Goal: Task Accomplishment & Management: Manage account settings

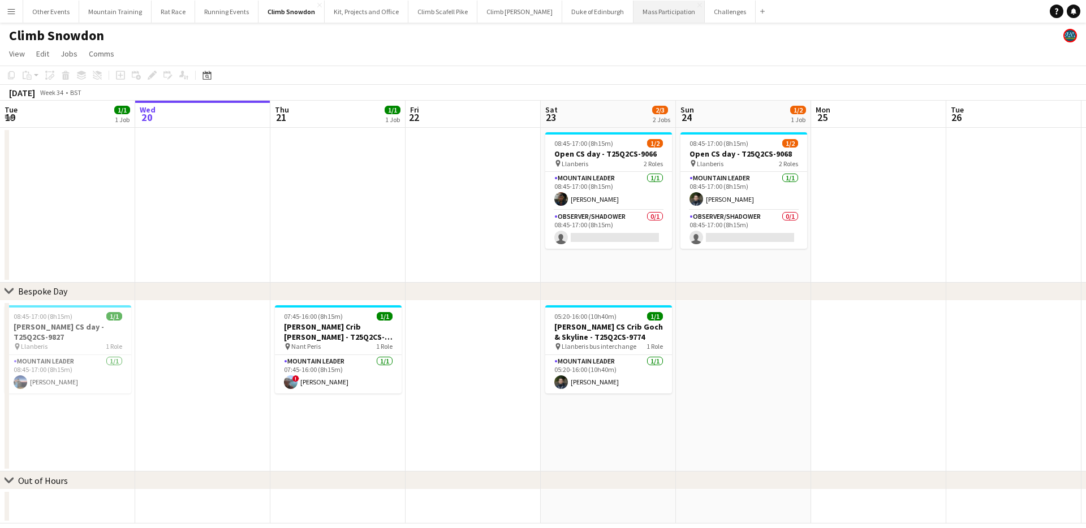
click at [643, 14] on button "Mass Participation Close" at bounding box center [668, 12] width 71 height 22
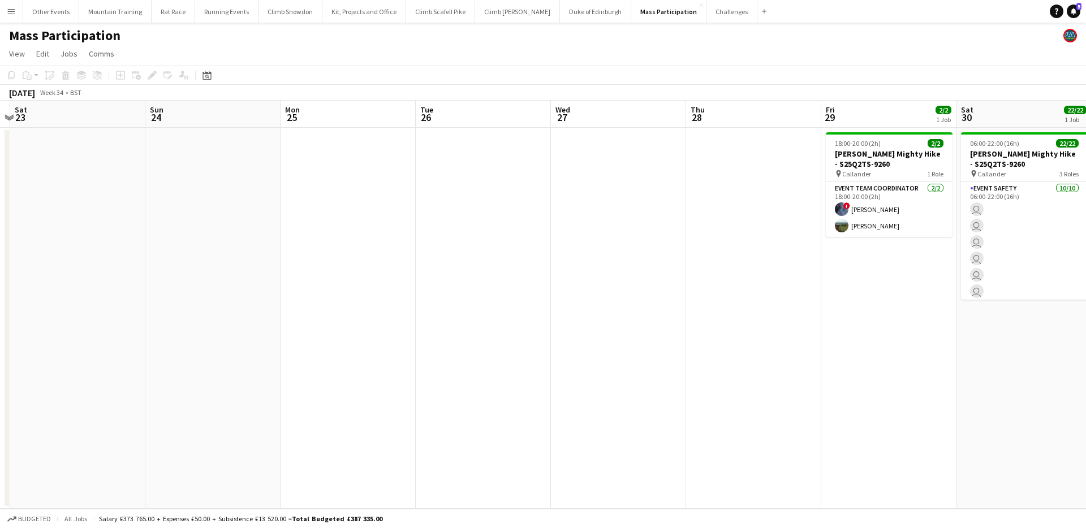
drag, startPoint x: 823, startPoint y: 166, endPoint x: 278, endPoint y: 167, distance: 545.2
click at [278, 167] on app-calendar-viewport "Wed 20 Thu 21 Fri 22 Sat 23 Sun 24 Mon 25 Tue 26 Wed 27 Thu 28 Fri 29 2/2 1 Job…" at bounding box center [543, 305] width 1086 height 408
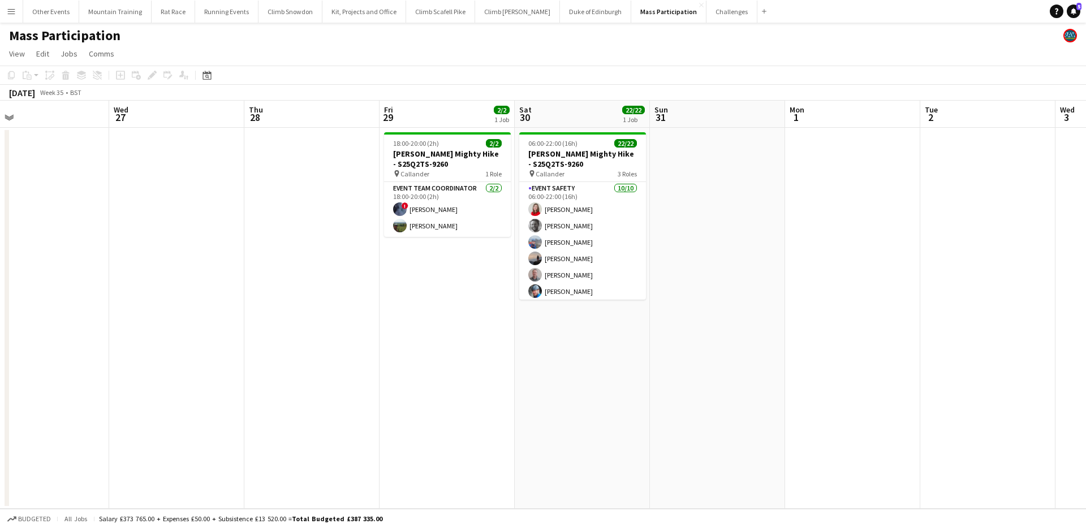
drag, startPoint x: 808, startPoint y: 288, endPoint x: 378, endPoint y: 237, distance: 432.8
click at [377, 237] on app-calendar-viewport "Sat 23 Sun 24 Mon 25 Tue 26 Wed 27 Thu 28 Fri 29 2/2 1 Job Sat 30 22/22 1 Job S…" at bounding box center [543, 305] width 1086 height 408
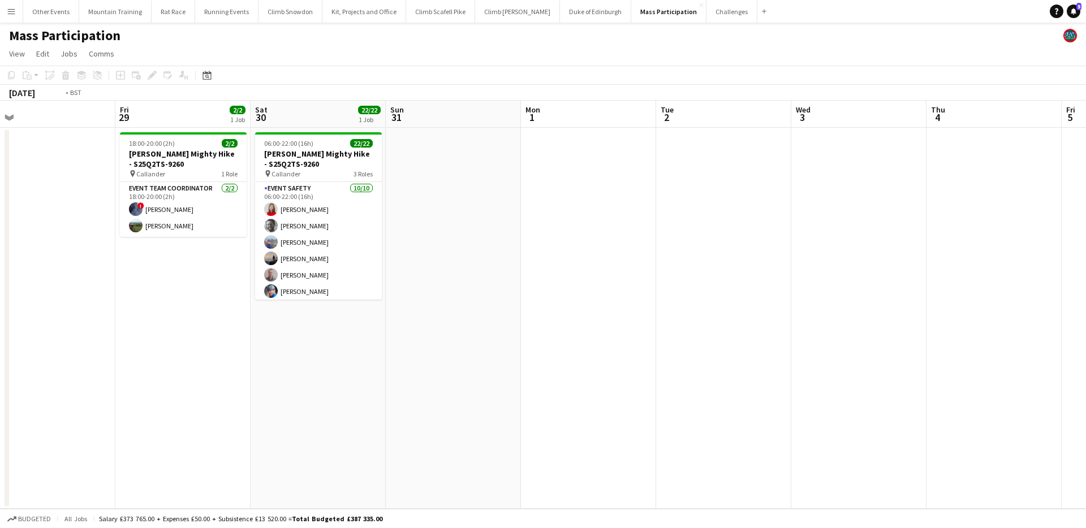
drag, startPoint x: 899, startPoint y: 205, endPoint x: 263, endPoint y: 242, distance: 636.7
click at [263, 242] on app-calendar-viewport "Sun 24 Mon 25 Tue 26 Wed 27 Thu 28 Fri 29 2/2 1 Job Sat 30 22/22 1 Job Sun 31 M…" at bounding box center [543, 305] width 1086 height 408
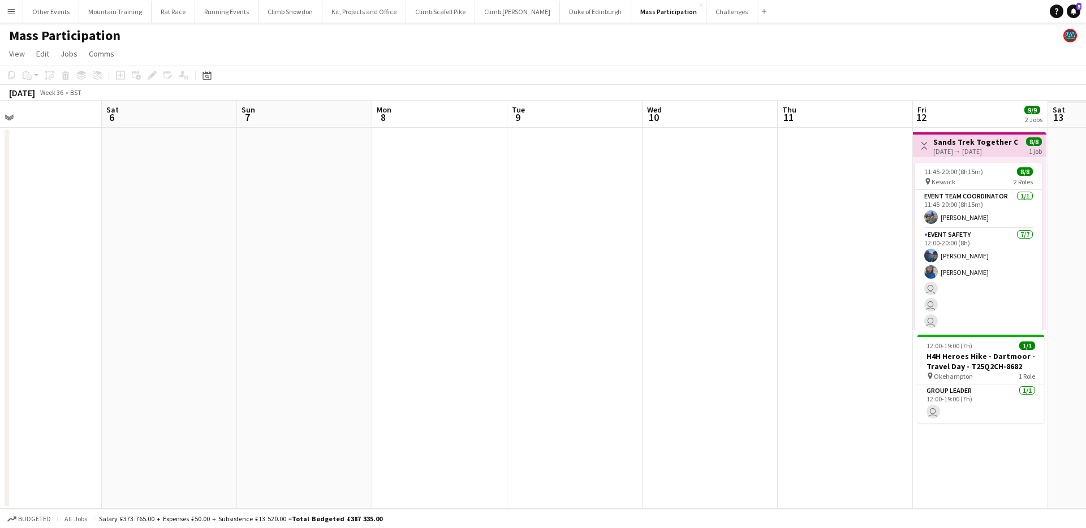
drag, startPoint x: 342, startPoint y: 209, endPoint x: 322, endPoint y: 209, distance: 20.4
click at [322, 209] on app-calendar-viewport "Tue 2 Wed 3 Thu 4 Fri 5 Sat 6 Sun 7 Mon 8 Tue 9 Wed 10 Thu 11 Fri 12 9/9 2 Jobs…" at bounding box center [543, 305] width 1086 height 408
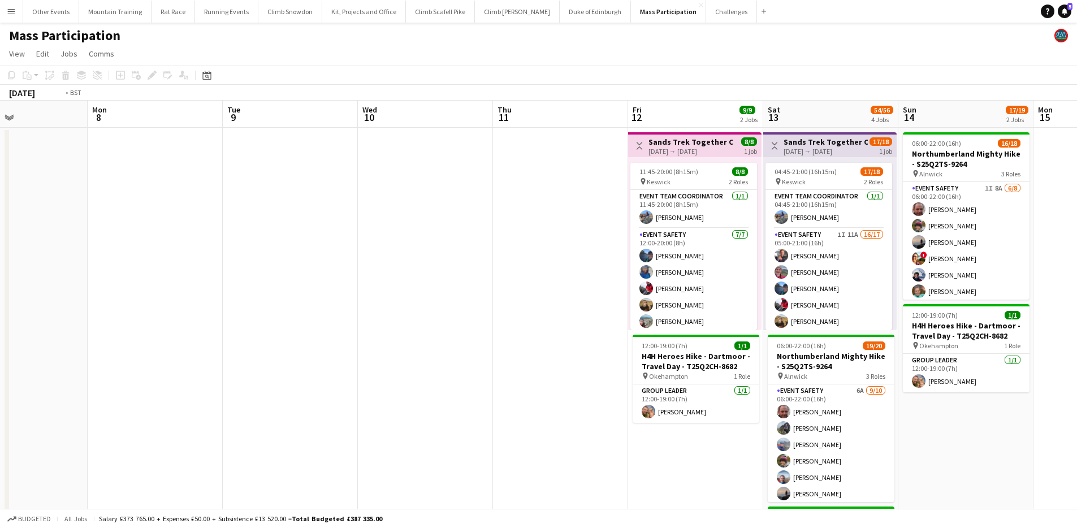
scroll to position [0, 479]
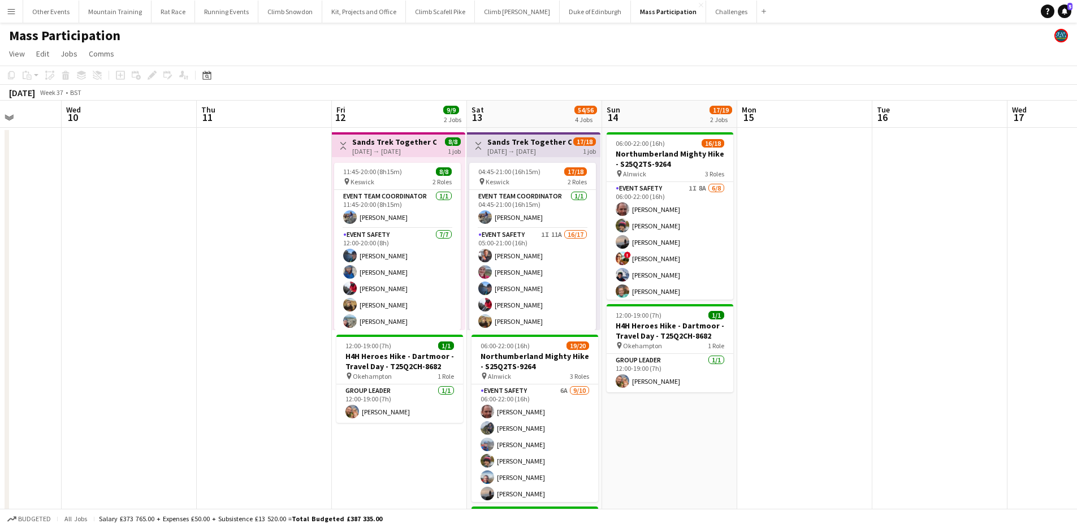
drag, startPoint x: 836, startPoint y: 191, endPoint x: 257, endPoint y: 197, distance: 579.7
click at [257, 197] on app-calendar-viewport "Sat 6 Sun 7 Mon 8 Tue 9 Wed 10 Thu 11 Fri 12 9/9 2 Jobs Sat 13 54/56 4 Jobs Sun…" at bounding box center [538, 485] width 1077 height 768
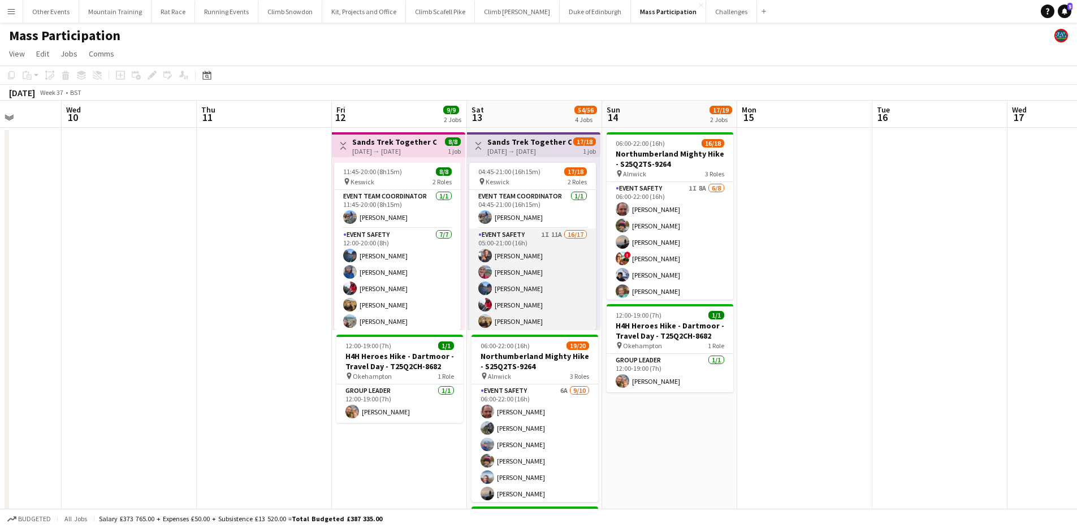
click at [499, 258] on app-card-role "Event Safety 1I 11A 16/17 05:00-21:00 (16h) [PERSON_NAME] [PERSON_NAME] [PERSON…" at bounding box center [532, 378] width 127 height 301
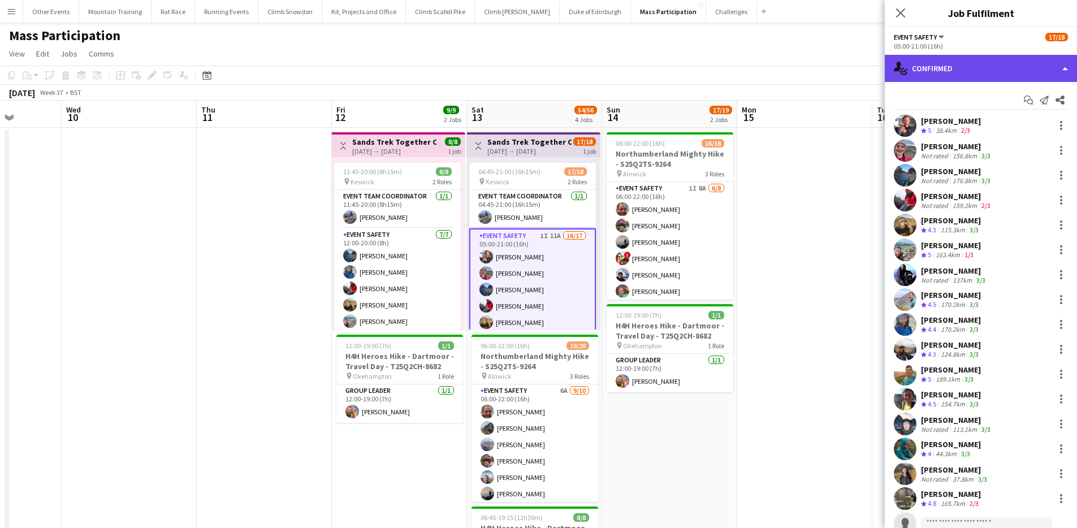
click at [1026, 59] on div "single-neutral-actions-check-2 Confirmed" at bounding box center [981, 68] width 192 height 27
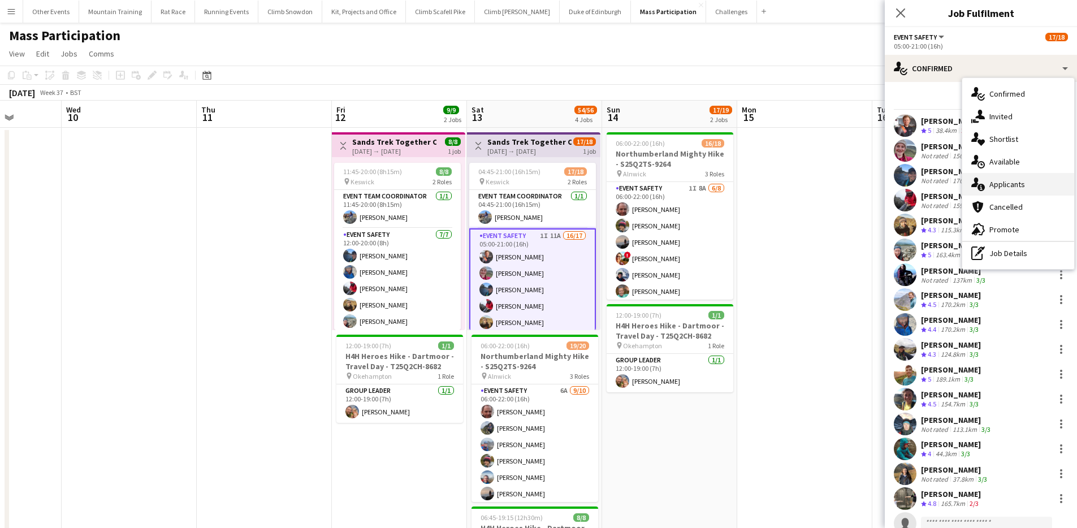
click at [1013, 186] on div "single-neutral-actions-information Applicants" at bounding box center [1018, 184] width 112 height 23
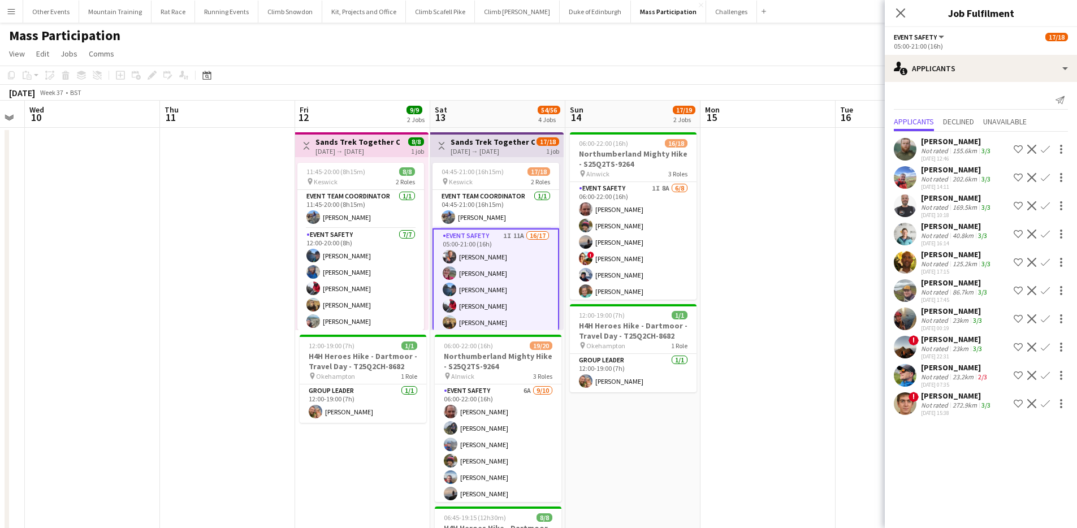
drag, startPoint x: 843, startPoint y: 217, endPoint x: 802, endPoint y: 227, distance: 42.7
click at [802, 227] on app-calendar-viewport "Sat 6 Sun 7 Mon 8 Tue 9 Wed 10 Thu 11 Fri 12 9/9 2 Jobs Sat 13 54/56 4 Jobs Sun…" at bounding box center [538, 485] width 1077 height 768
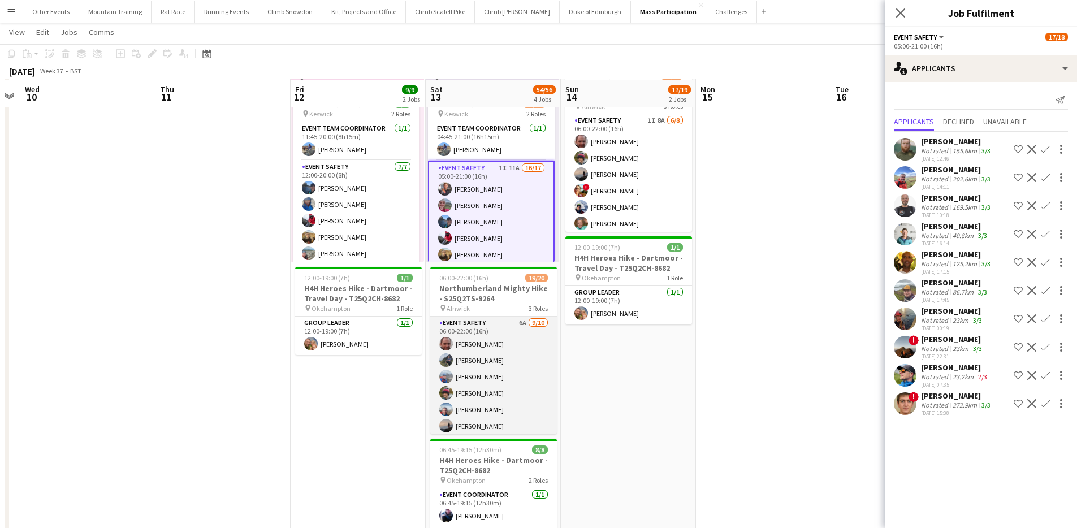
scroll to position [68, 0]
click at [514, 394] on app-card-role "Event Safety 6A [DATE] 06:00-22:00 (16h) [PERSON_NAME] [PERSON_NAME] [PERSON_NA…" at bounding box center [493, 409] width 127 height 186
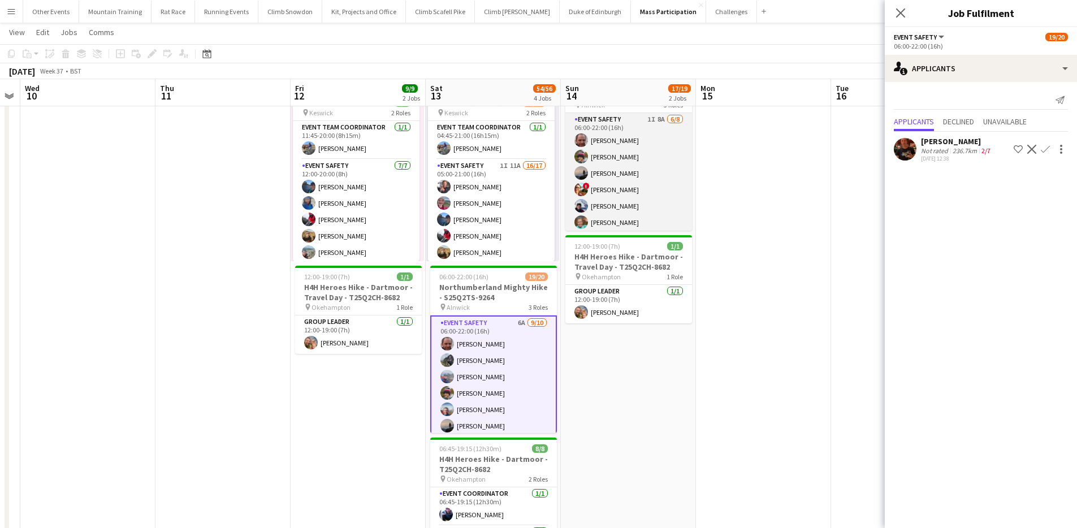
click at [646, 182] on app-card-role "Event Safety 1I 8A [DATE] 06:00-22:00 (16h) [PERSON_NAME] [PERSON_NAME] [PERSON…" at bounding box center [629, 189] width 127 height 153
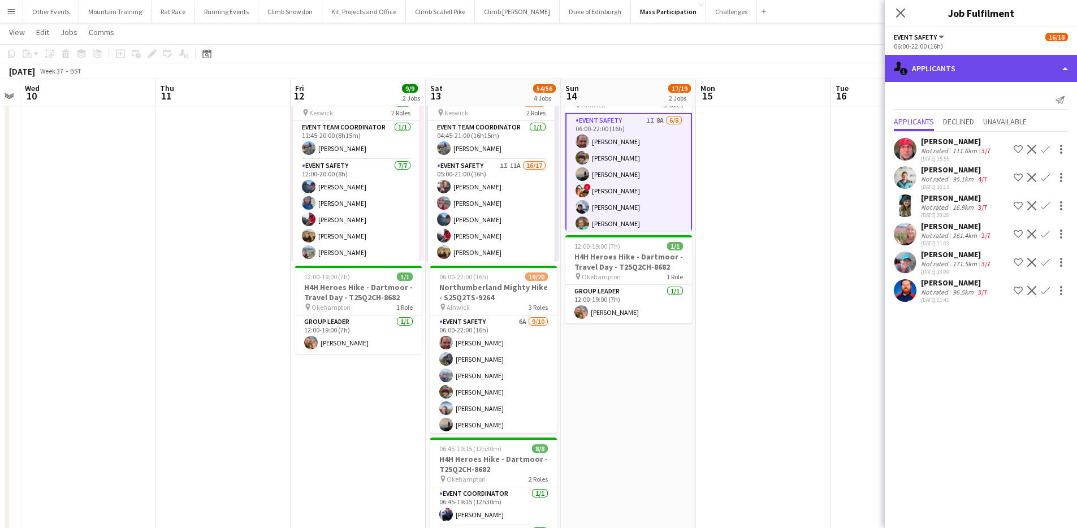
click at [1030, 64] on div "single-neutral-actions-information Applicants" at bounding box center [981, 68] width 192 height 27
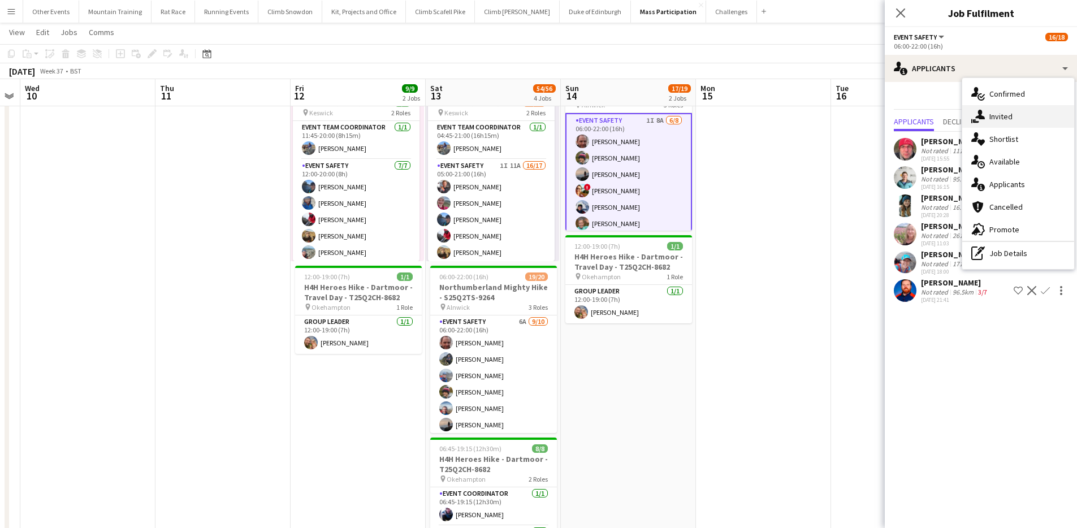
click at [1024, 120] on div "single-neutral-actions-share-1 Invited" at bounding box center [1018, 116] width 112 height 23
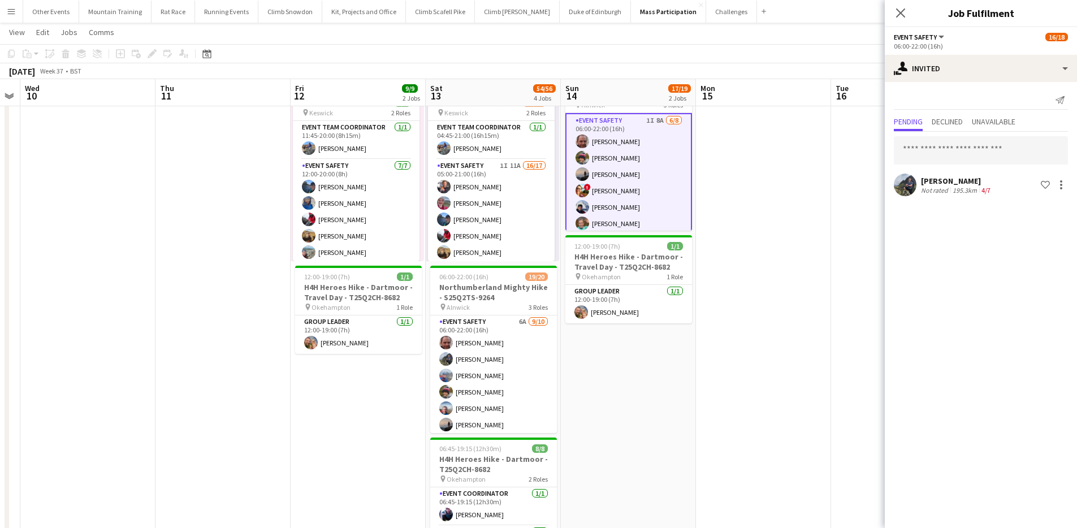
click at [968, 122] on div "Pending Declined Unavailable" at bounding box center [981, 123] width 174 height 18
click at [960, 122] on span "Declined" at bounding box center [947, 122] width 31 height 8
click at [918, 123] on span "Pending" at bounding box center [908, 122] width 29 height 8
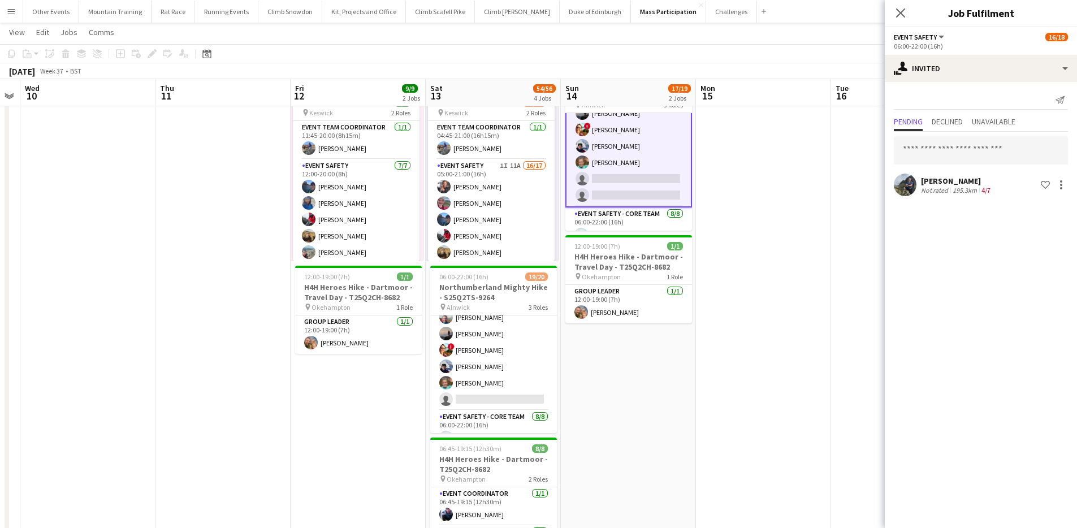
scroll to position [59, 0]
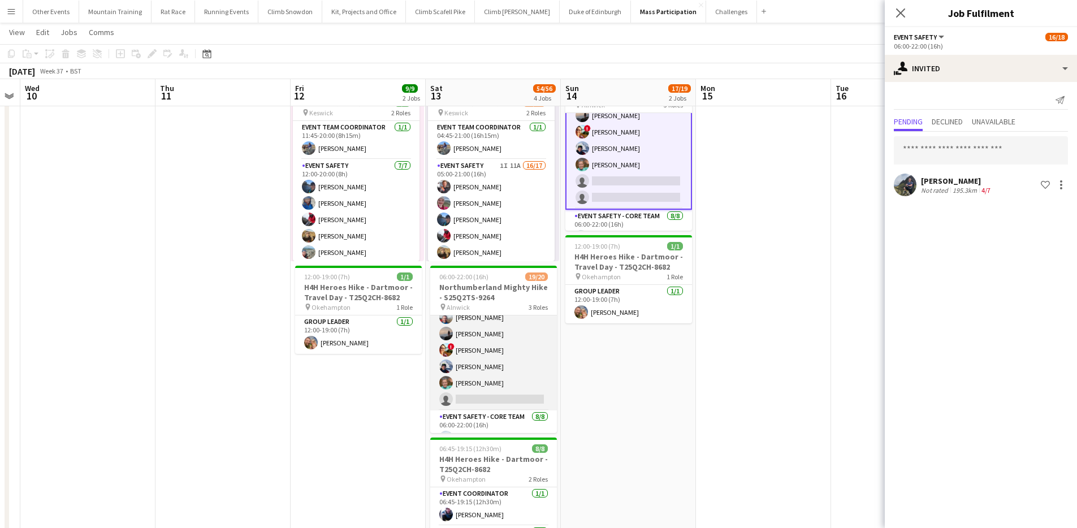
click at [494, 355] on app-card-role "Event Safety 6A [DATE] 06:00-22:00 (16h) [PERSON_NAME] [PERSON_NAME] [PERSON_NA…" at bounding box center [493, 318] width 127 height 186
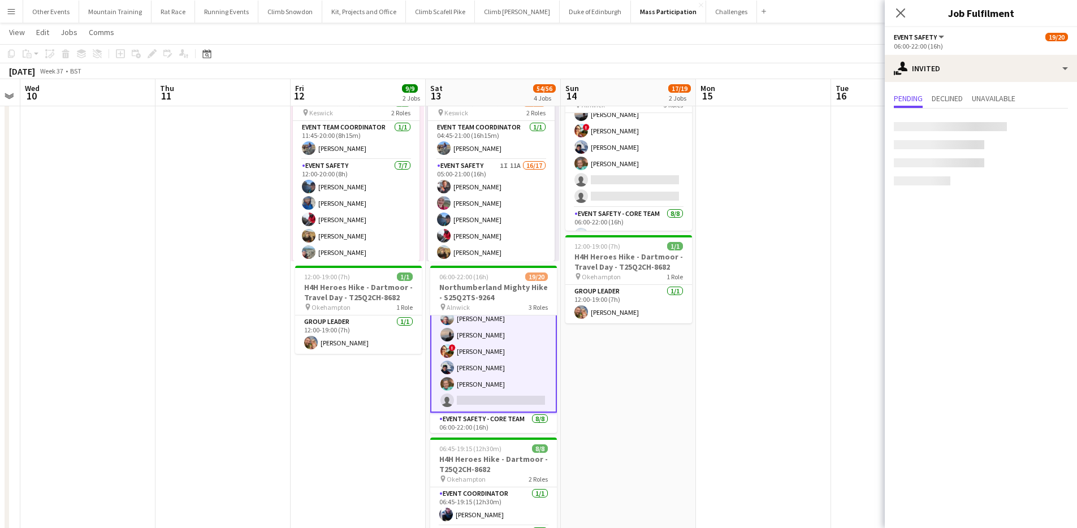
scroll to position [58, 0]
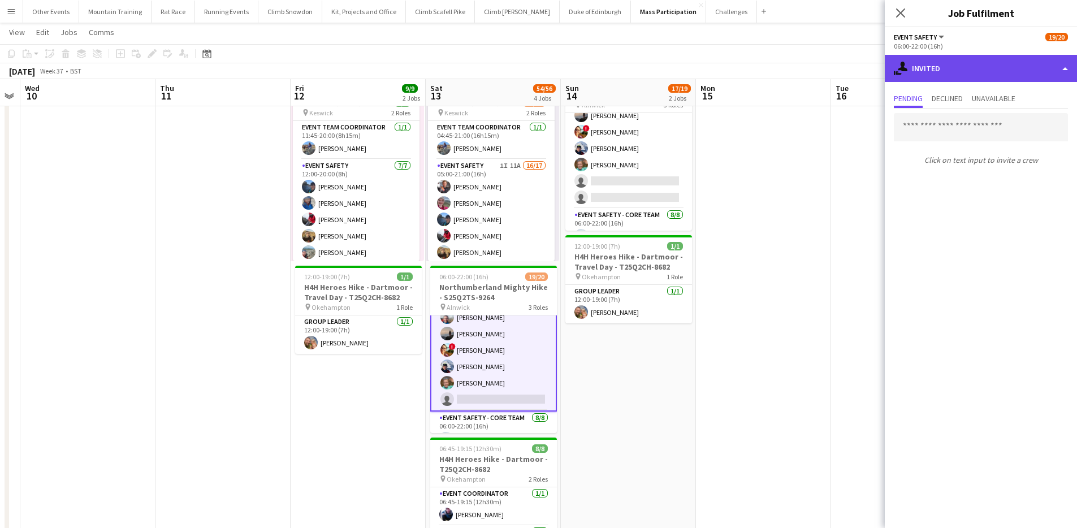
click at [983, 68] on div "single-neutral-actions-share-1 Invited" at bounding box center [981, 68] width 192 height 27
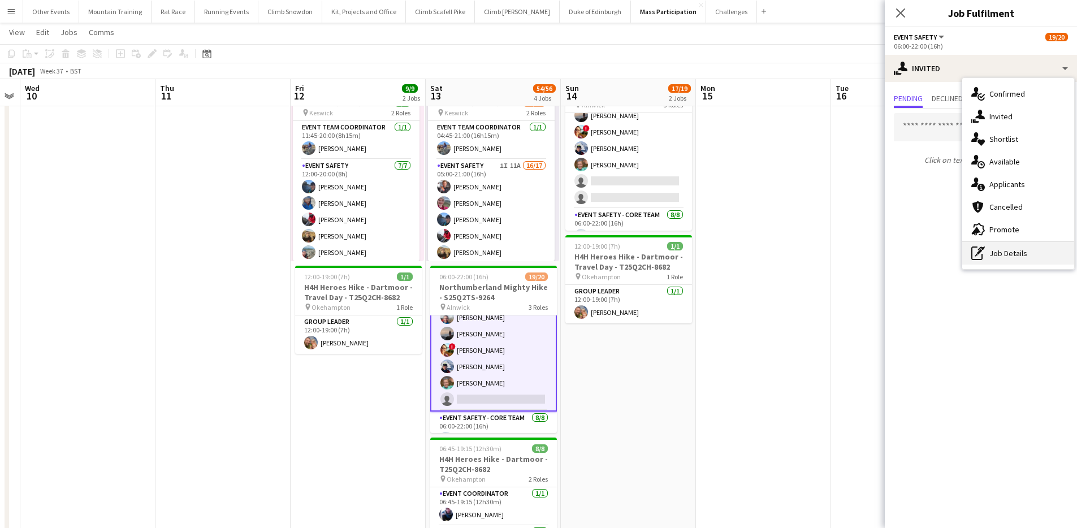
click at [1014, 253] on div "pen-write Job Details" at bounding box center [1018, 253] width 112 height 23
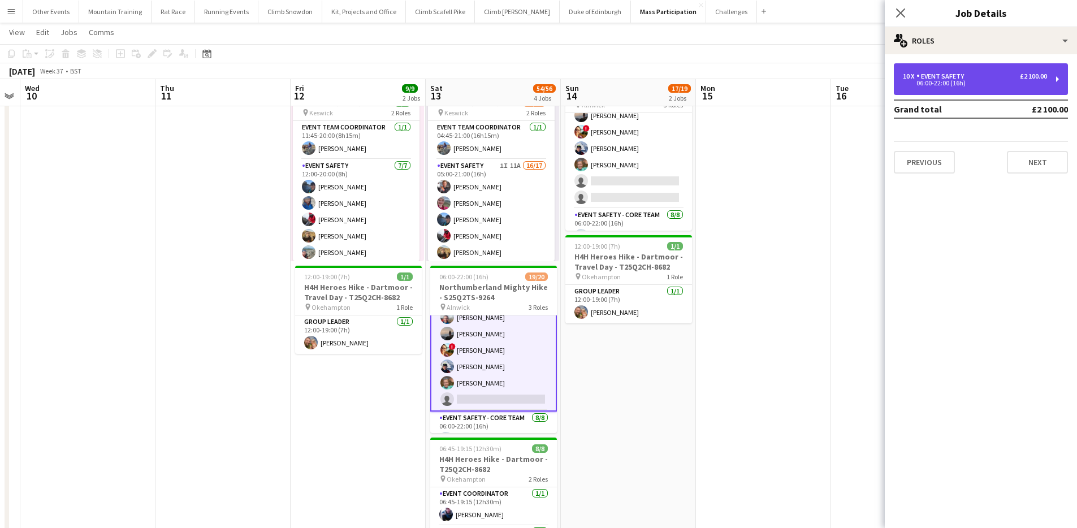
click at [966, 93] on div "10 x Event Safety £2 100.00 06:00-22:00 (16h)" at bounding box center [981, 79] width 174 height 32
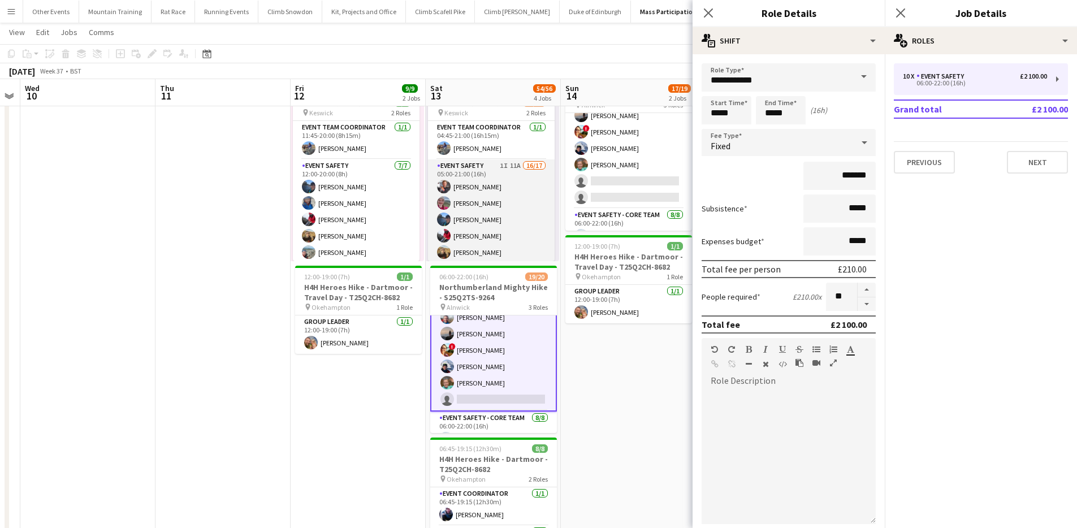
click at [500, 202] on app-card-role "Event Safety 1I 11A 16/17 05:00-21:00 (16h) [PERSON_NAME] [PERSON_NAME] [PERSON…" at bounding box center [491, 309] width 127 height 301
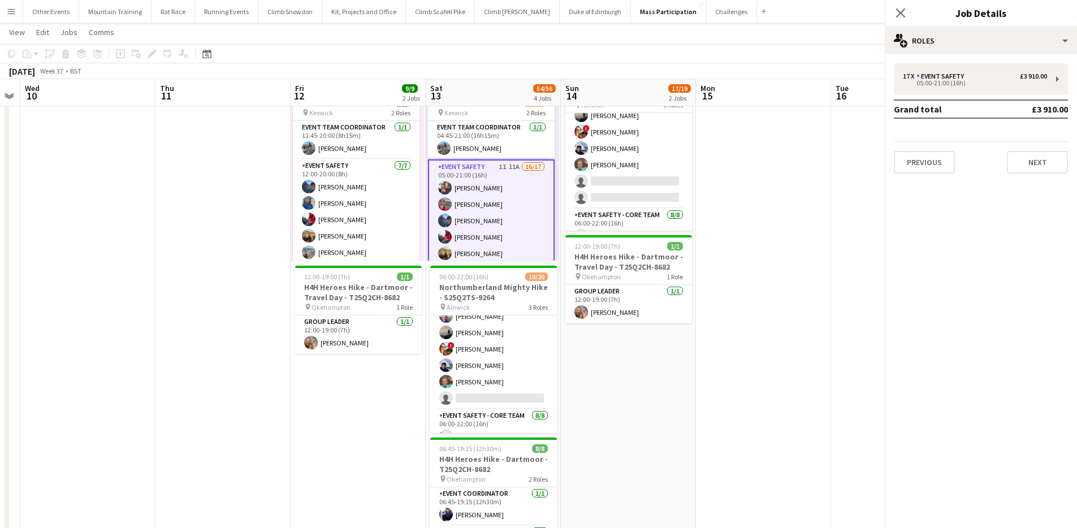
scroll to position [91, 0]
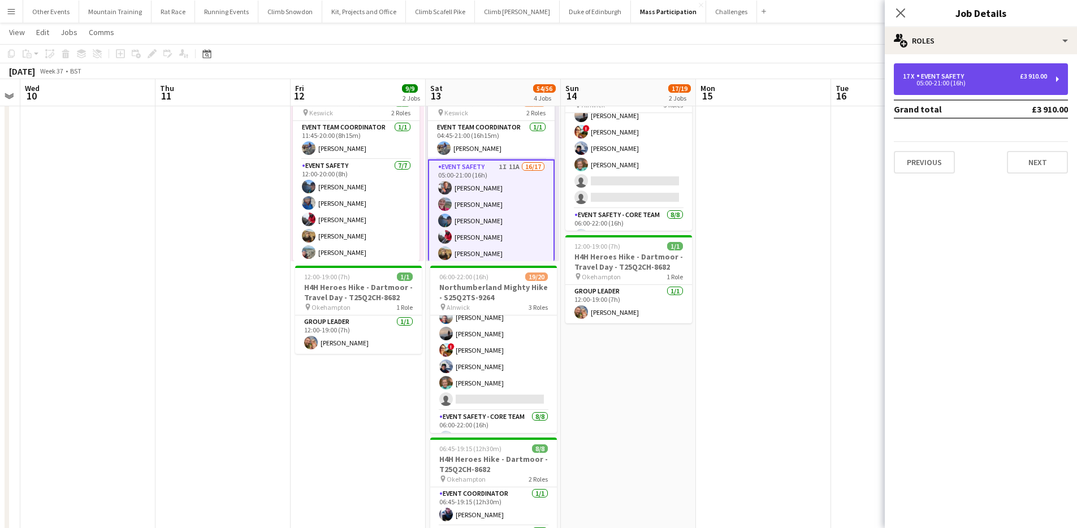
click at [914, 68] on div "17 x Event Safety £3 910.00 05:00-21:00 (16h)" at bounding box center [981, 79] width 174 height 32
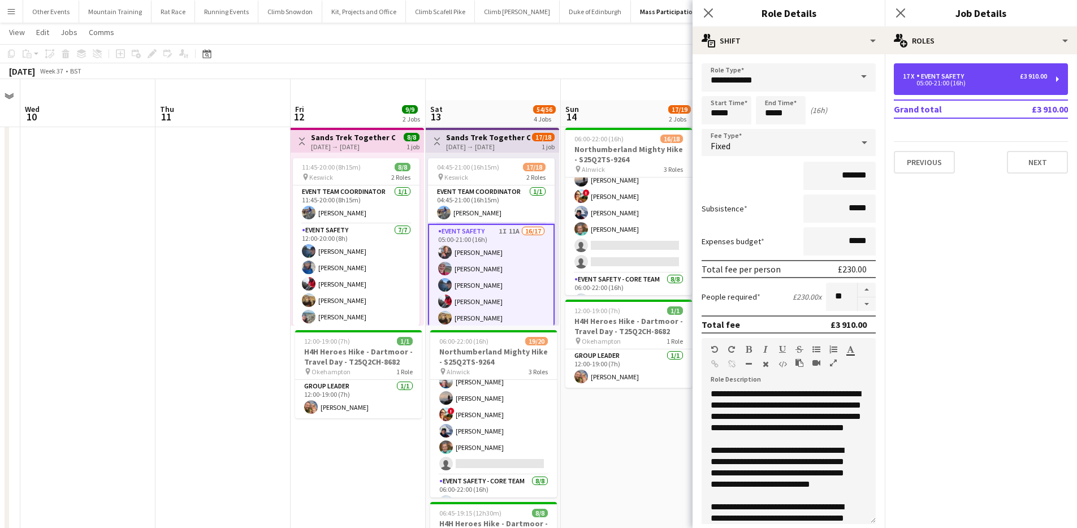
scroll to position [0, 0]
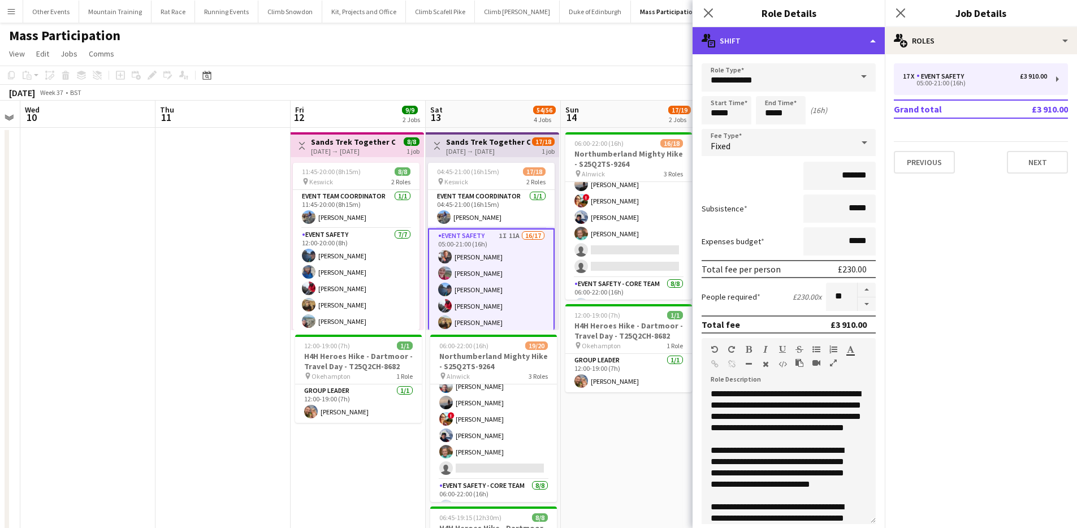
click at [778, 32] on div "multiple-actions-text Shift" at bounding box center [789, 40] width 192 height 27
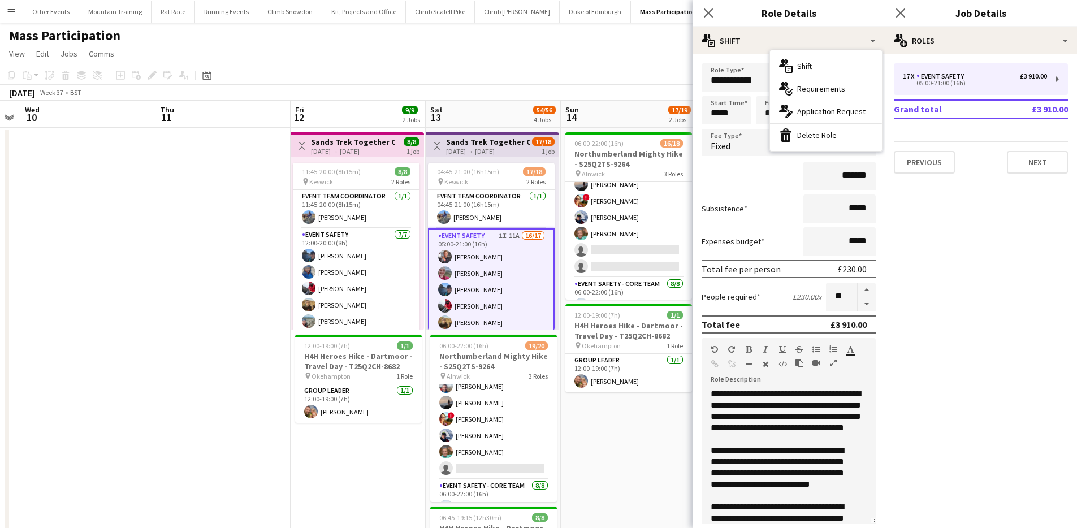
click at [913, 297] on mat-expansion-panel "pencil3 General details 17 x Event Safety £3 910.00 05:00-21:00 (16h) Grand tot…" at bounding box center [981, 291] width 192 height 474
drag, startPoint x: 905, startPoint y: 6, endPoint x: 879, endPoint y: 14, distance: 27.2
click at [905, 6] on app-icon "Close pop-in" at bounding box center [901, 13] width 14 height 14
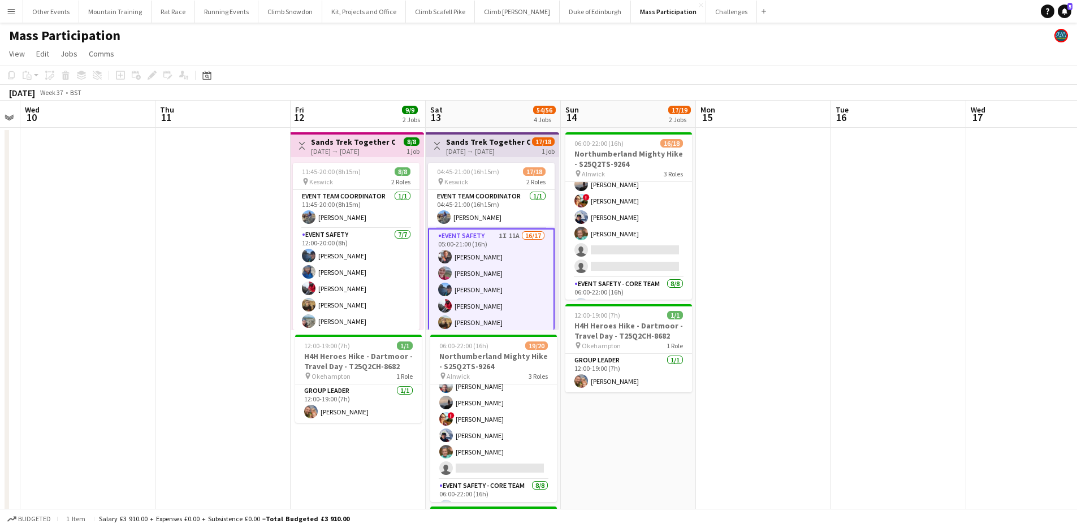
click at [486, 267] on app-card-role "Event Safety 1I 11A 16/17 05:00-21:00 (16h) [PERSON_NAME] [PERSON_NAME] [PERSON…" at bounding box center [491, 379] width 127 height 303
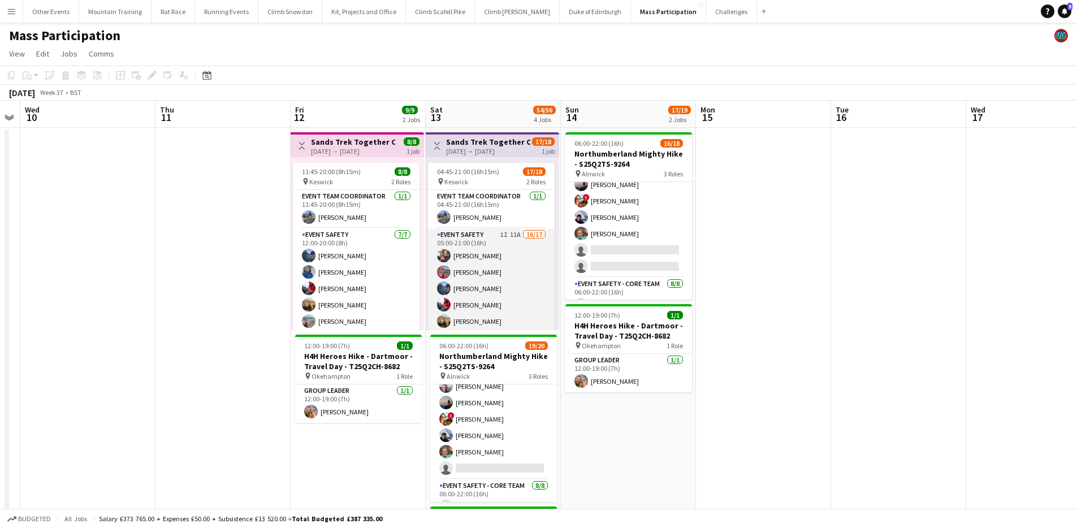
click at [490, 259] on app-card-role "Event Safety 1I 11A 16/17 05:00-21:00 (16h) [PERSON_NAME] [PERSON_NAME] [PERSON…" at bounding box center [491, 378] width 127 height 301
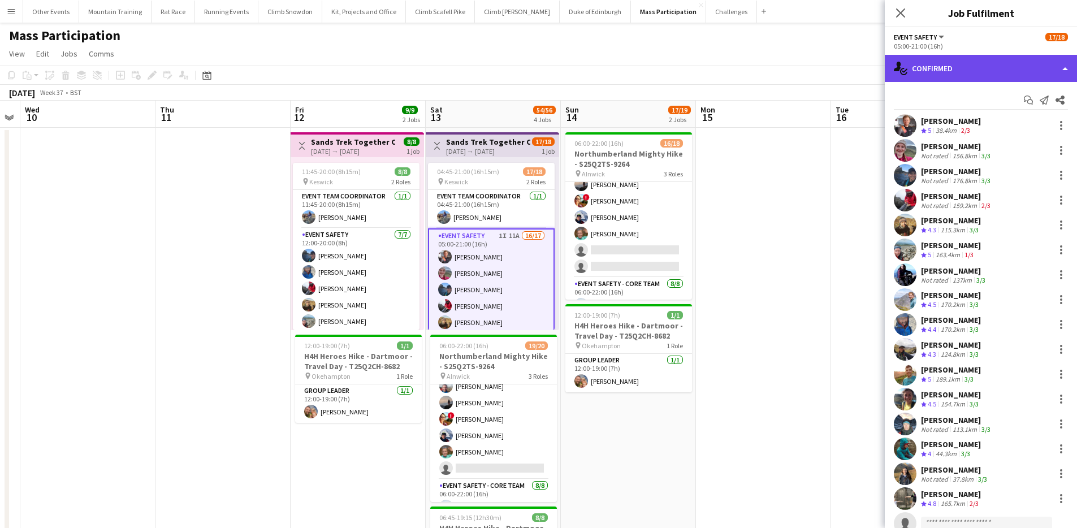
click at [1012, 64] on div "single-neutral-actions-check-2 Confirmed" at bounding box center [981, 68] width 192 height 27
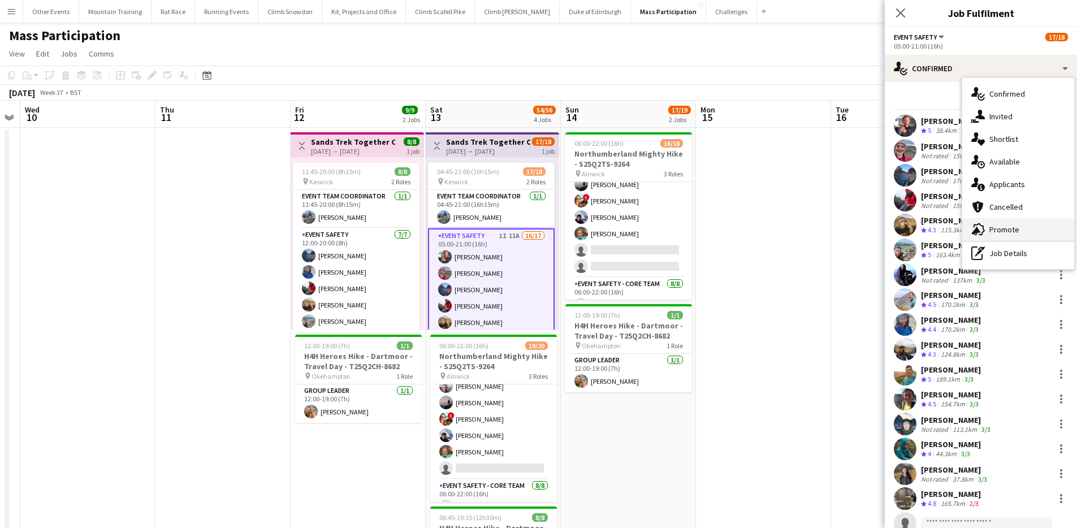
click at [1011, 236] on div "advertising-megaphone Promote" at bounding box center [1018, 229] width 112 height 23
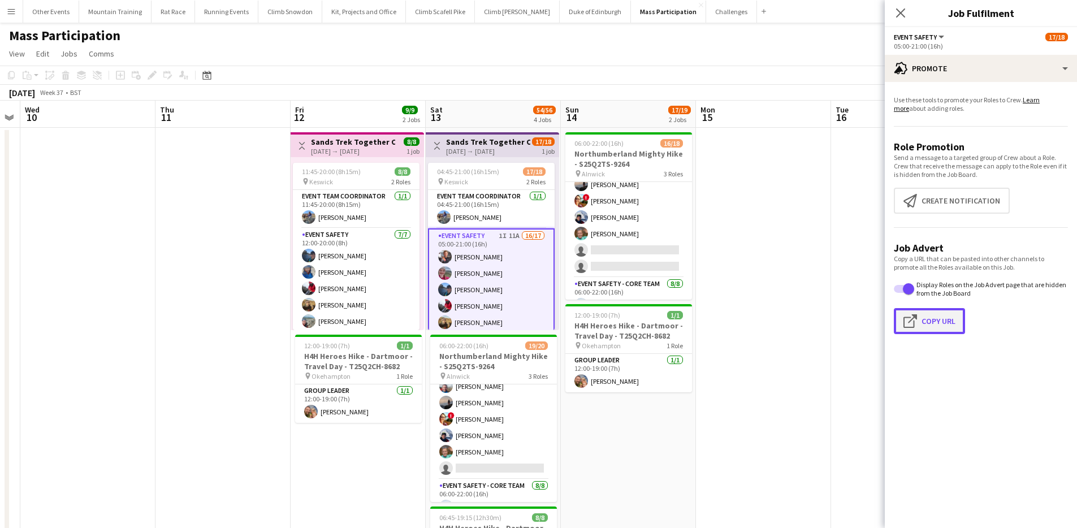
click at [944, 309] on button "Click to copy URL Copy Url" at bounding box center [929, 321] width 71 height 26
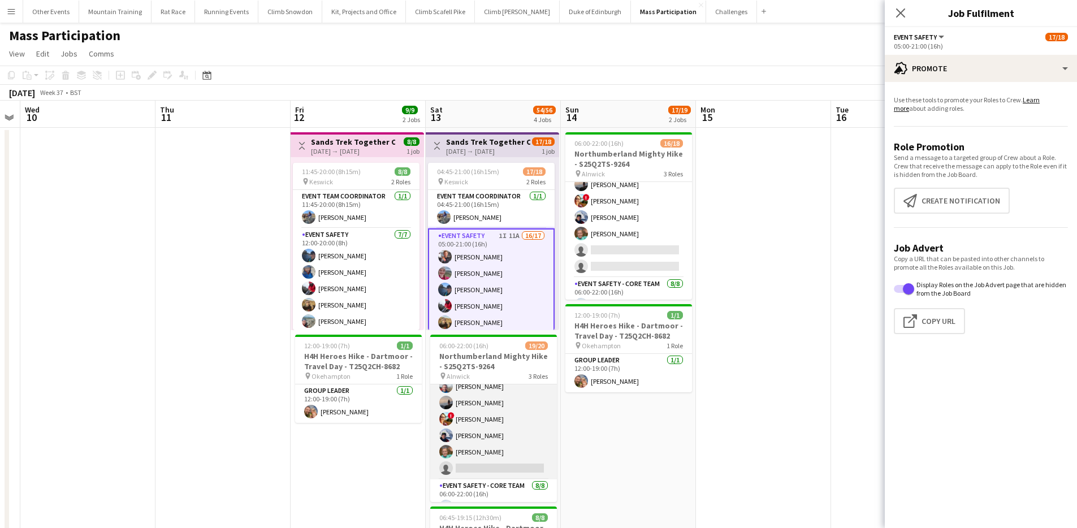
click at [481, 430] on app-card-role "Event Safety 6A [DATE] 06:00-22:00 (16h) [PERSON_NAME] [PERSON_NAME] [PERSON_NA…" at bounding box center [493, 386] width 127 height 186
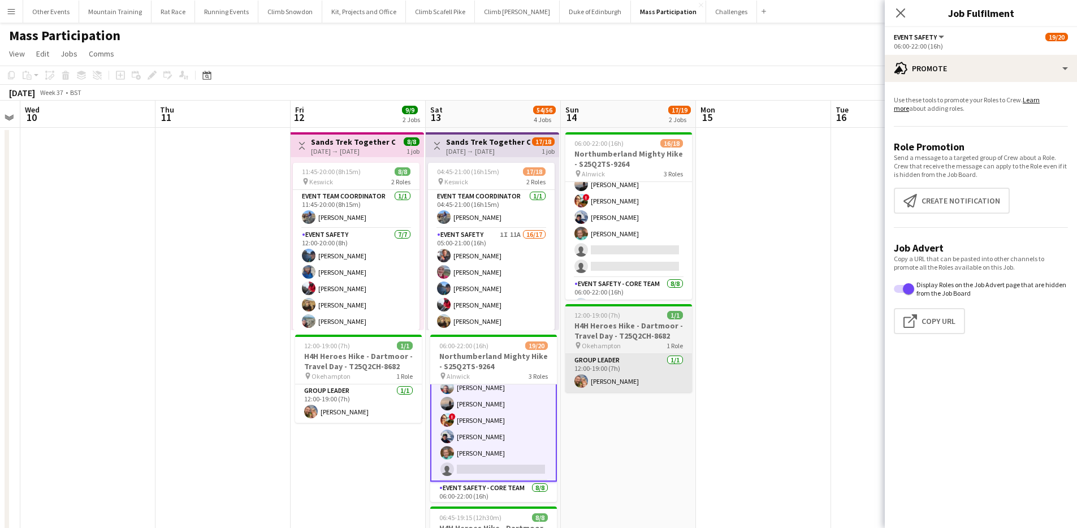
scroll to position [92, 0]
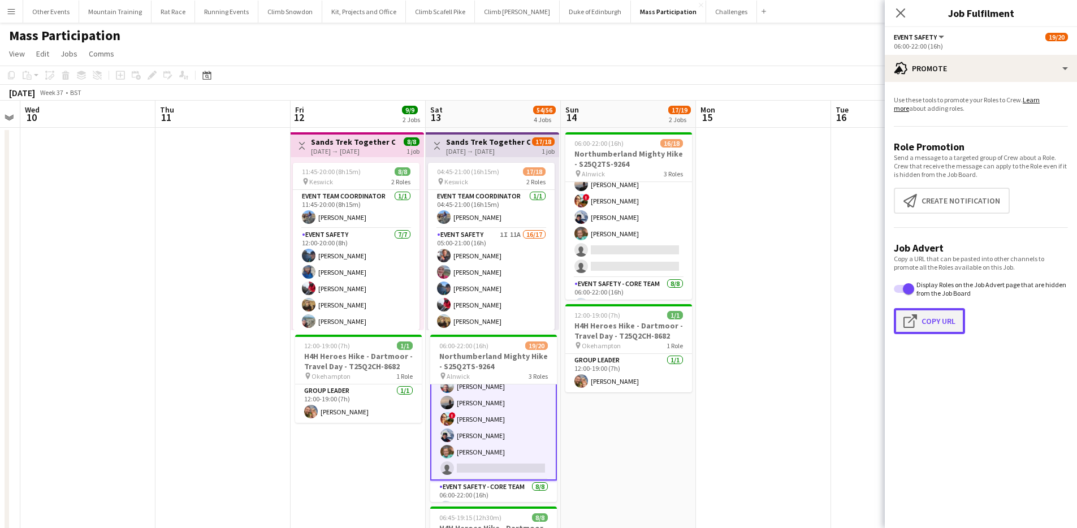
click at [943, 326] on button "Click to copy URL Copy Url" at bounding box center [929, 321] width 71 height 26
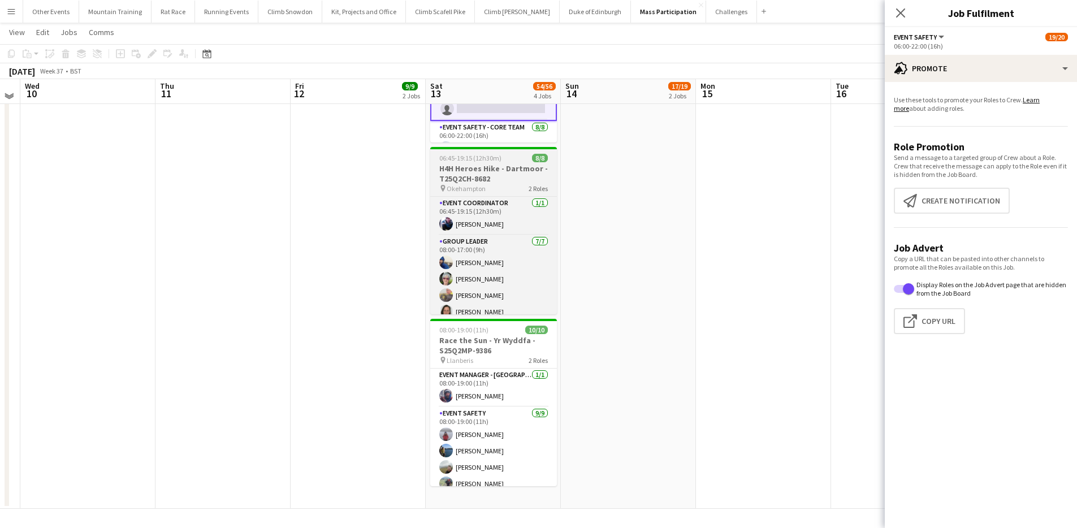
scroll to position [0, 0]
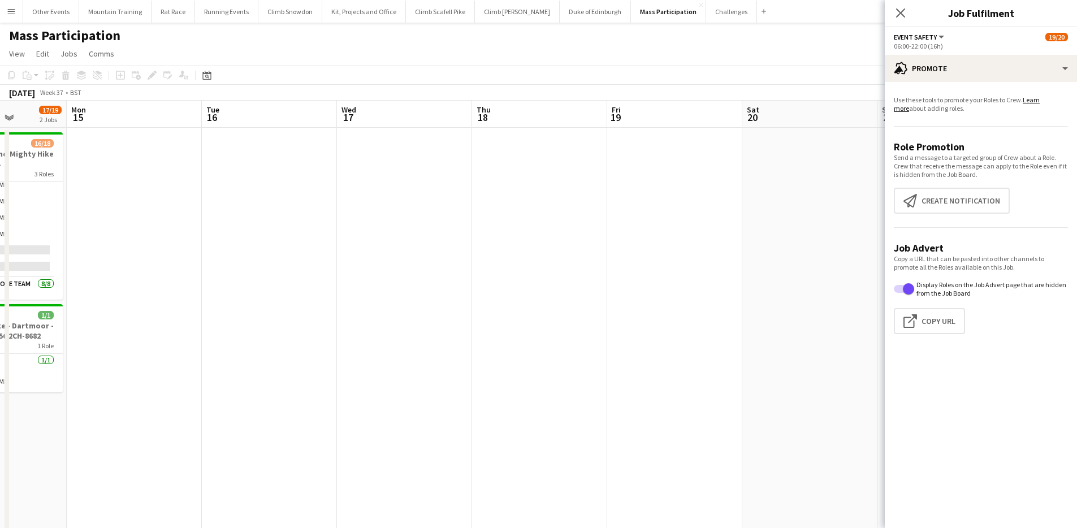
drag, startPoint x: 733, startPoint y: 146, endPoint x: 174, endPoint y: 128, distance: 559.6
click at [174, 128] on app-calendar-viewport "Fri 12 9/9 2 Jobs Sat 13 54/56 4 Jobs Sun 14 17/19 2 Jobs Mon 15 Tue 16 Wed 17 …" at bounding box center [538, 485] width 1077 height 768
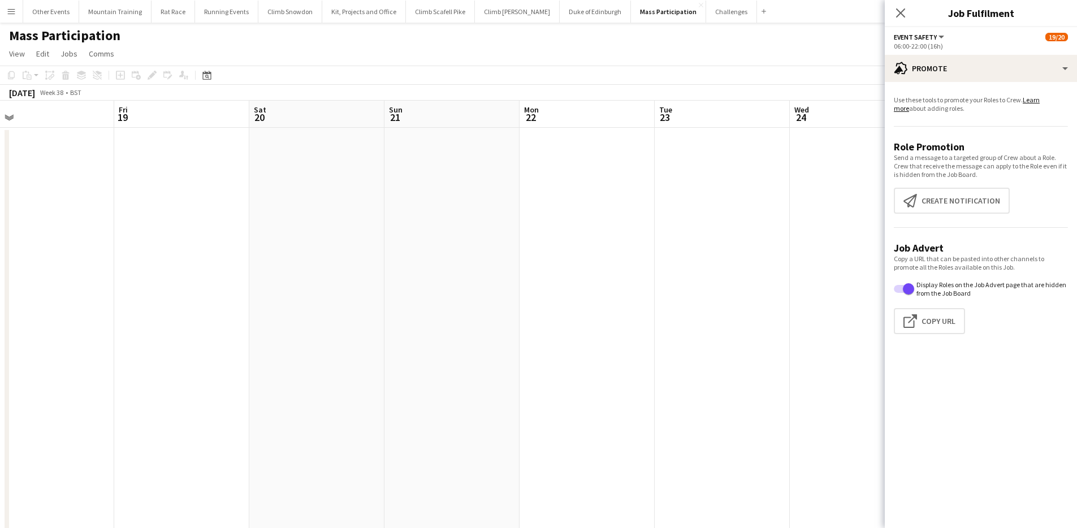
drag, startPoint x: 534, startPoint y: 159, endPoint x: 74, endPoint y: 140, distance: 460.7
click at [74, 140] on app-calendar-viewport "Mon 15 Tue 16 Wed 17 Thu 18 Fri 19 Sat 20 Sun 21 Mon 22 Tue 23 Wed 24 Thu 25 Fr…" at bounding box center [538, 485] width 1077 height 768
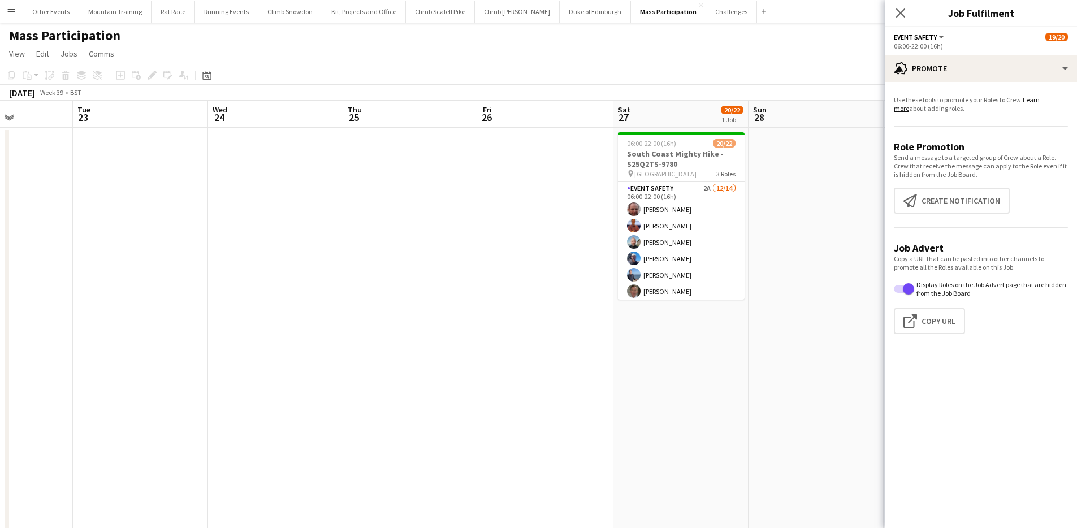
drag, startPoint x: 416, startPoint y: 176, endPoint x: 110, endPoint y: 150, distance: 307.0
click at [110, 150] on app-calendar-viewport "Sat 20 Sun 21 Mon 22 Tue 23 Wed 24 Thu 25 Fri 26 Sat 27 20/22 1 Job Sun 28 Mon …" at bounding box center [538, 485] width 1077 height 768
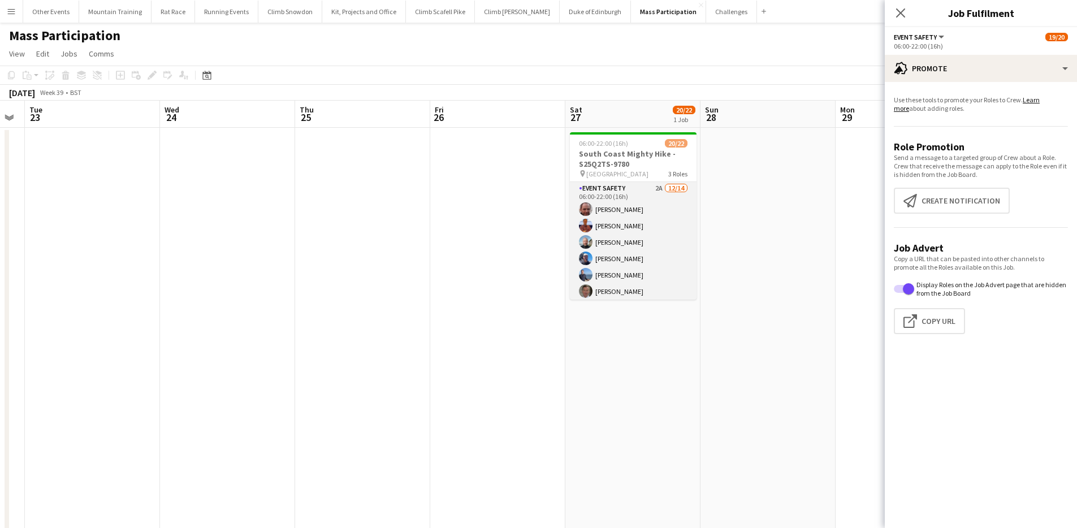
click at [675, 205] on app-card-role "Event Safety 2A [DATE] 06:00-22:00 (16h) [PERSON_NAME] [PERSON_NAME] [PERSON_NA…" at bounding box center [633, 309] width 127 height 255
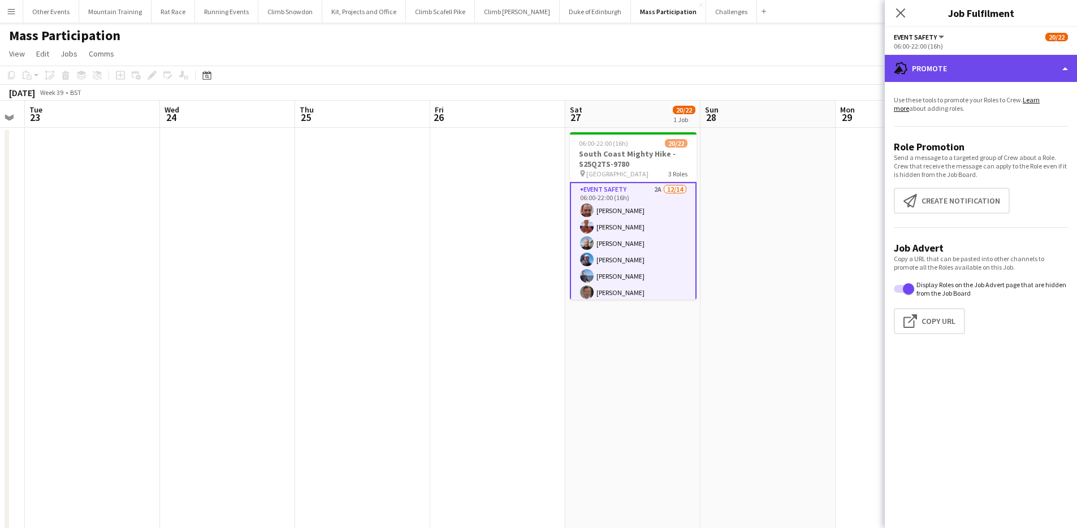
click at [1016, 67] on div "advertising-megaphone Promote" at bounding box center [981, 68] width 192 height 27
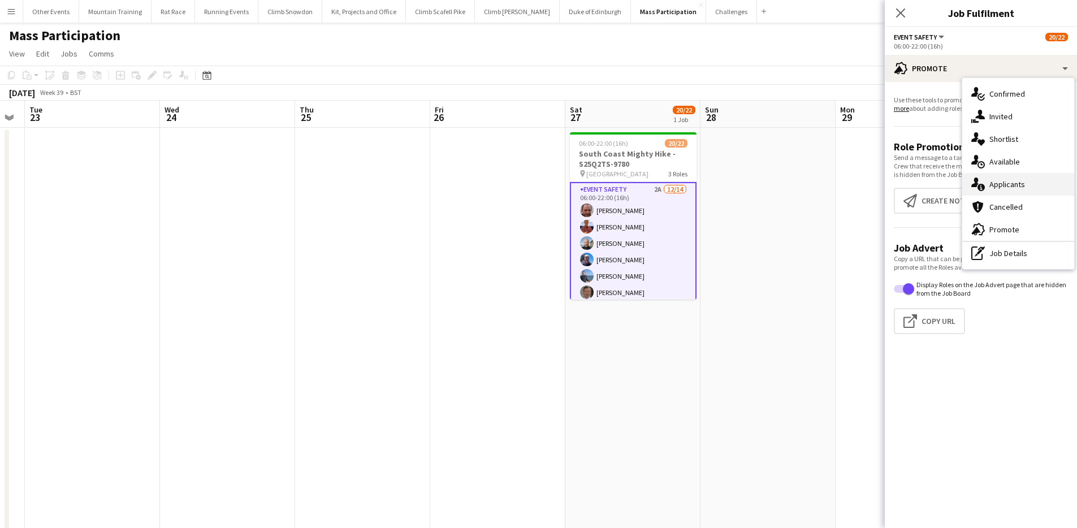
click at [1027, 185] on div "single-neutral-actions-information Applicants" at bounding box center [1018, 184] width 112 height 23
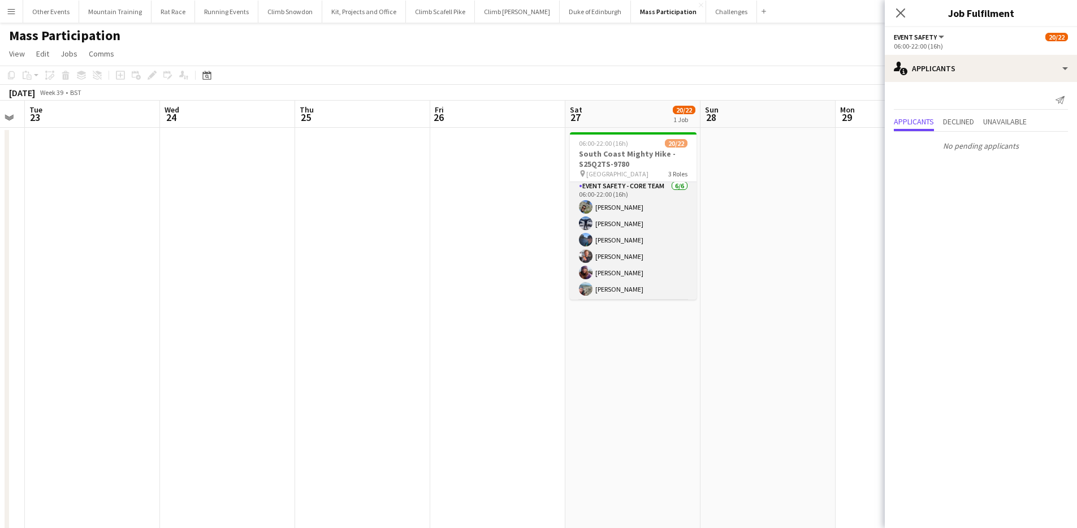
click at [643, 242] on app-card-role "Event Safety - Core Team [DATE] 06:00-22:00 (16h) [PERSON_NAME] [PERSON_NAME] […" at bounding box center [633, 240] width 127 height 120
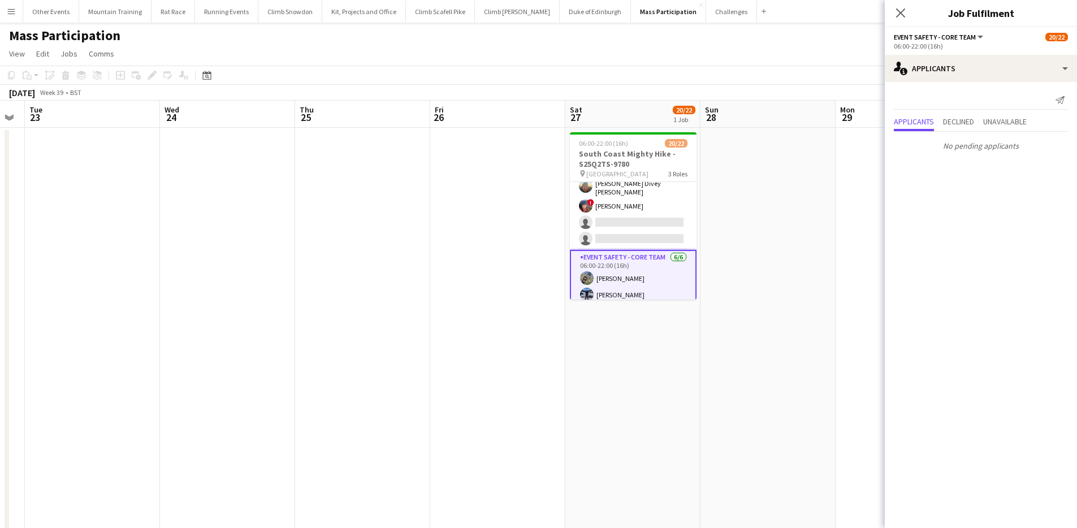
scroll to position [0, 0]
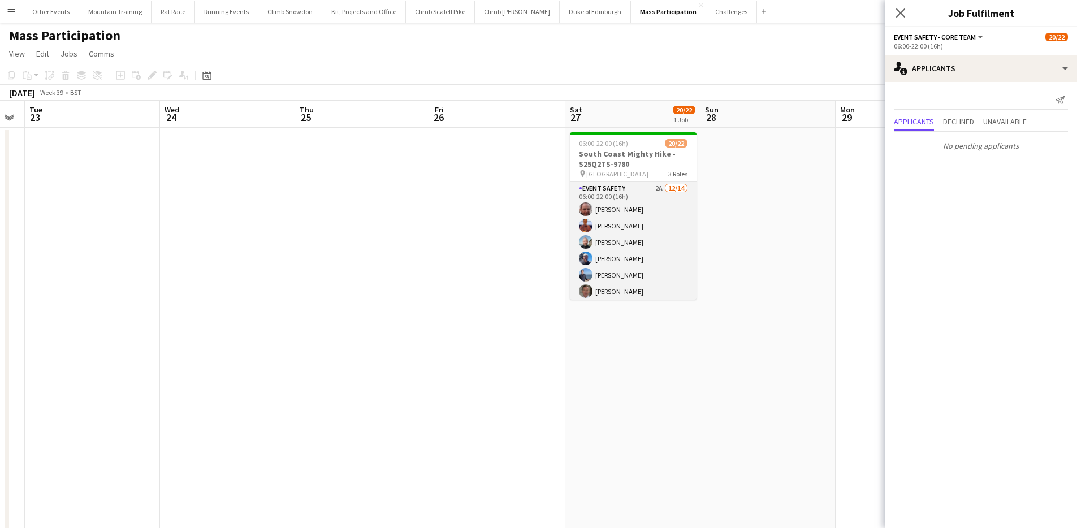
click at [646, 231] on app-card-role "Event Safety 2A [DATE] 06:00-22:00 (16h) [PERSON_NAME] [PERSON_NAME] [PERSON_NA…" at bounding box center [633, 309] width 127 height 255
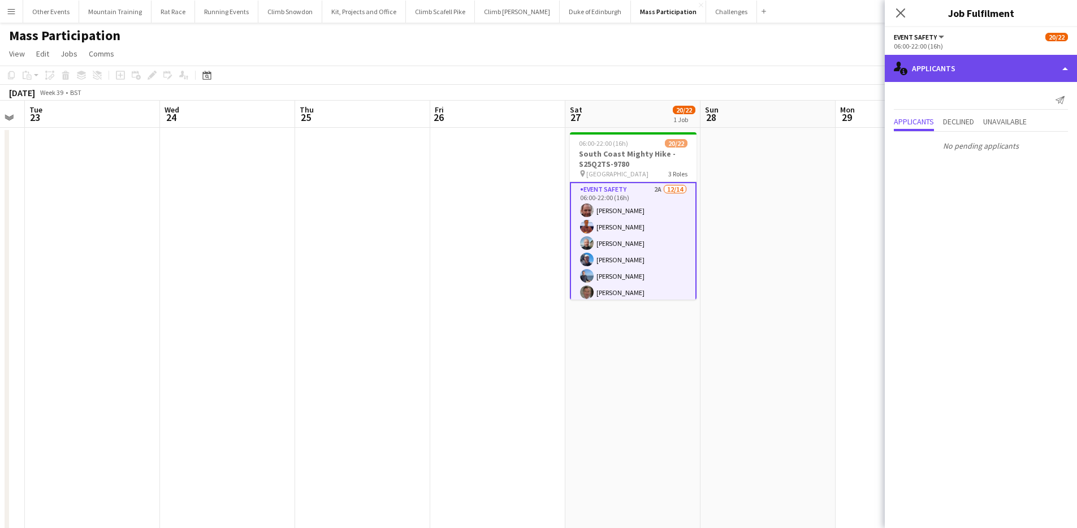
click at [1000, 67] on div "single-neutral-actions-information Applicants" at bounding box center [981, 68] width 192 height 27
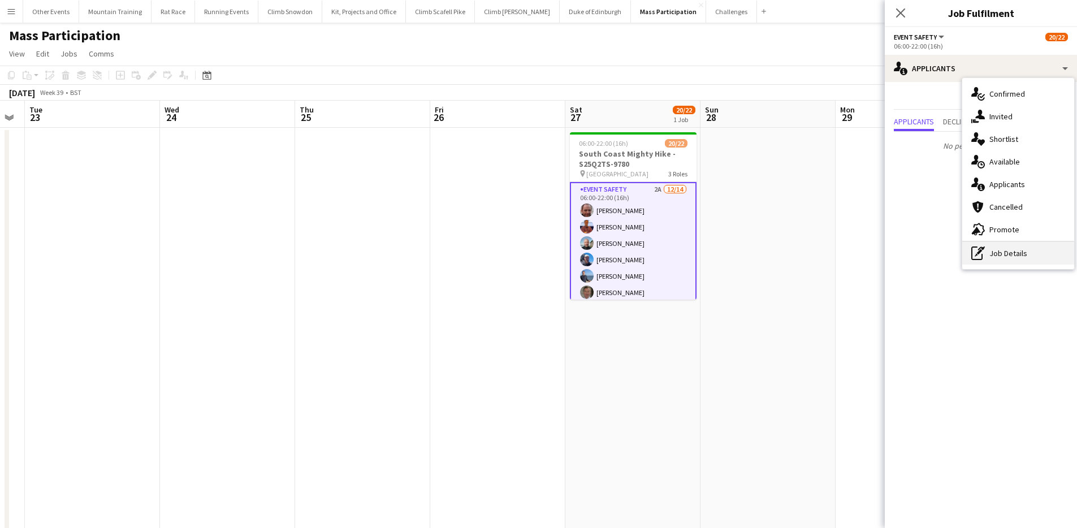
click at [1051, 253] on div "pen-write Job Details" at bounding box center [1018, 253] width 112 height 23
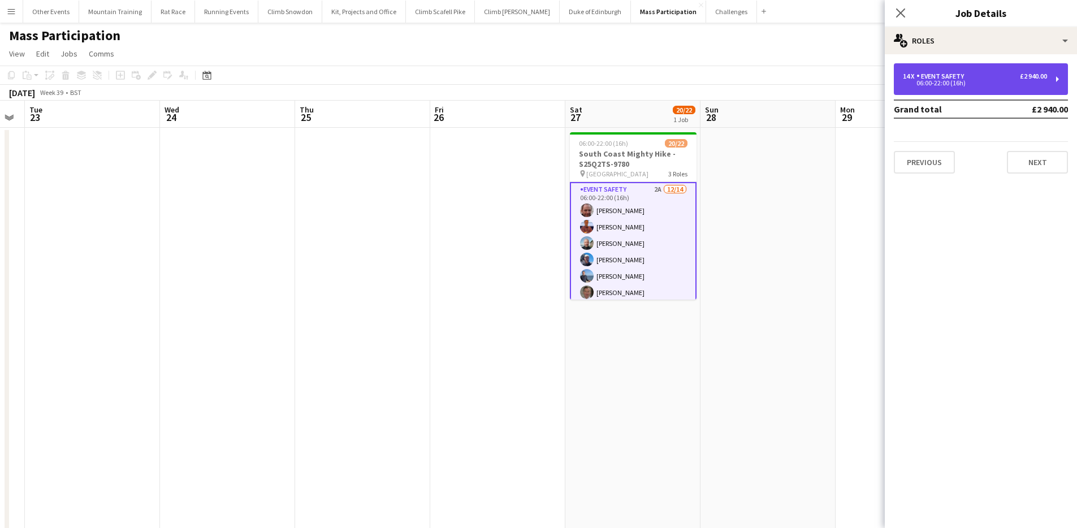
click at [1006, 78] on div "14 x Event Safety £2 940.00" at bounding box center [975, 76] width 144 height 8
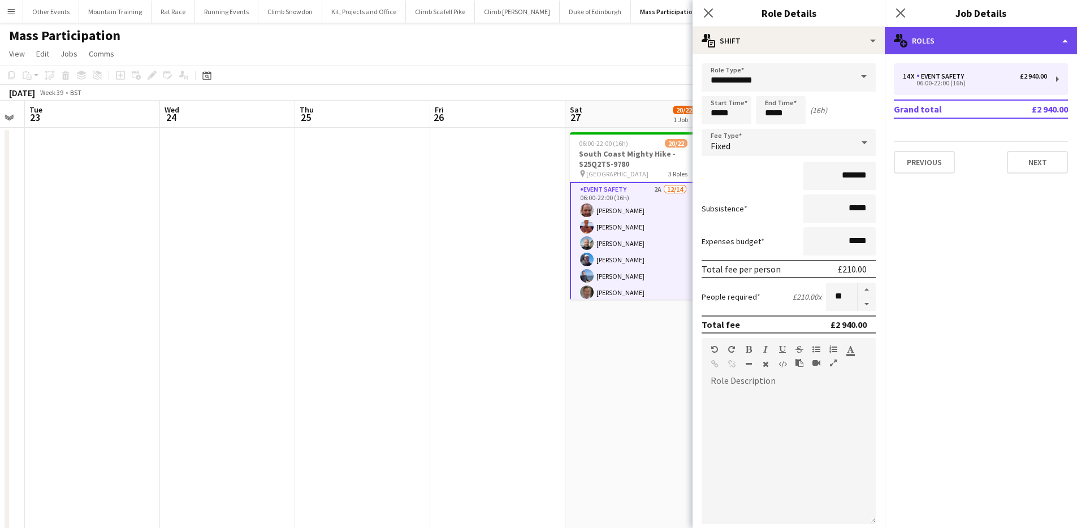
click at [942, 41] on div "multiple-users-add Roles" at bounding box center [981, 40] width 192 height 27
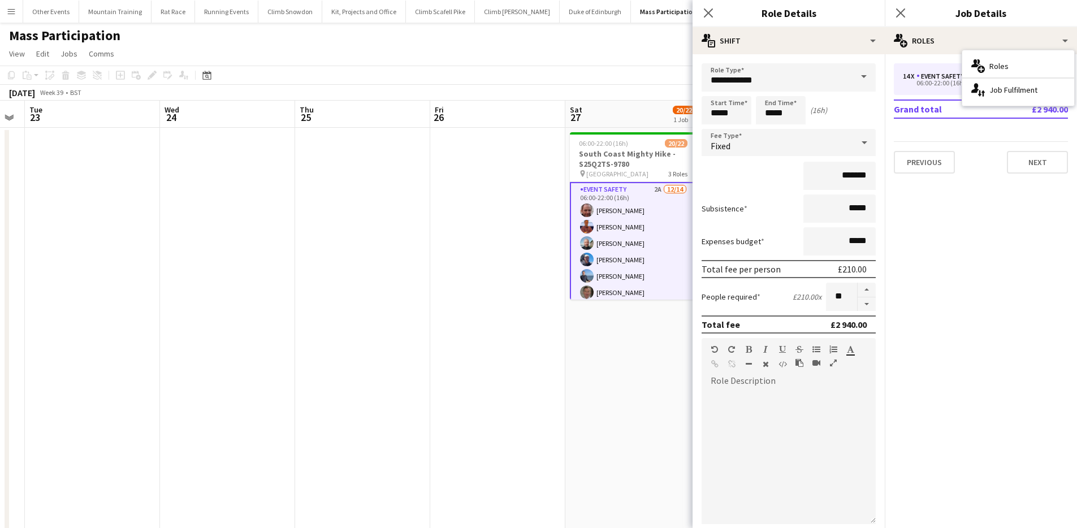
click at [960, 254] on mat-expansion-panel "pencil3 General details 14 x Event Safety £2 940.00 06:00-22:00 (16h) Grand tot…" at bounding box center [981, 291] width 192 height 474
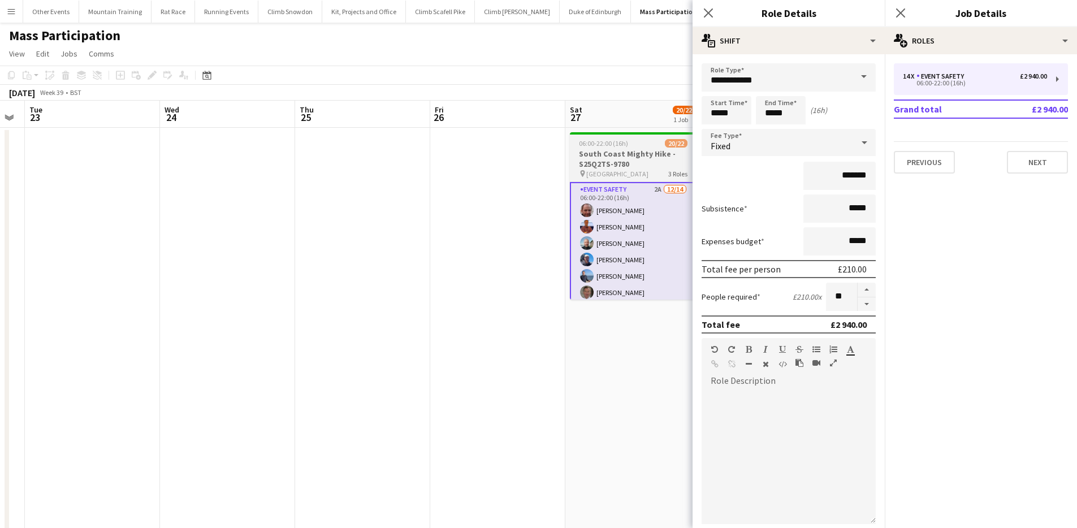
click at [599, 162] on h3 "South Coast Mighty Hike - S25Q2TS-9780" at bounding box center [633, 159] width 127 height 20
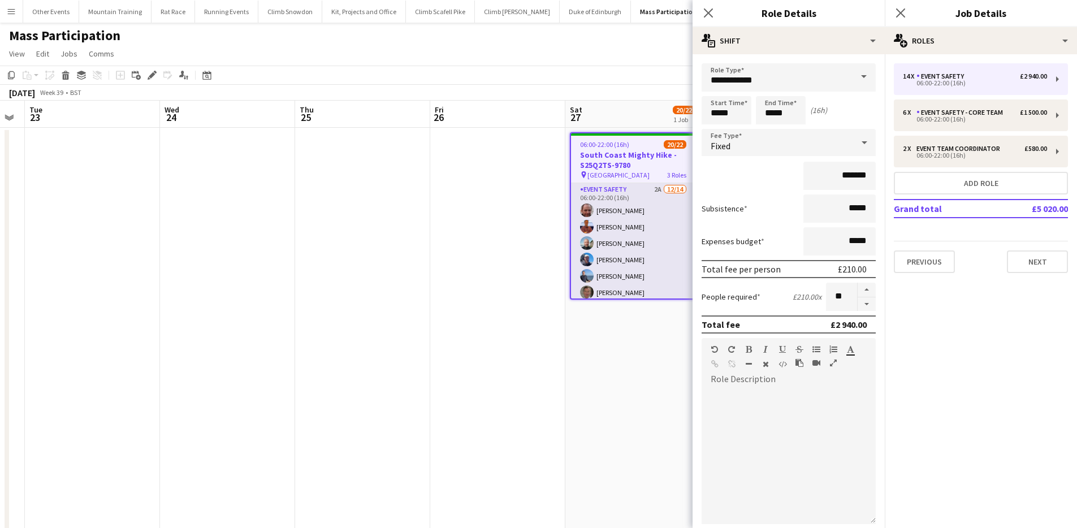
click at [625, 228] on app-card-role "Event Safety 2A [DATE] 06:00-22:00 (16h) [PERSON_NAME] [PERSON_NAME] [PERSON_NA…" at bounding box center [633, 310] width 124 height 255
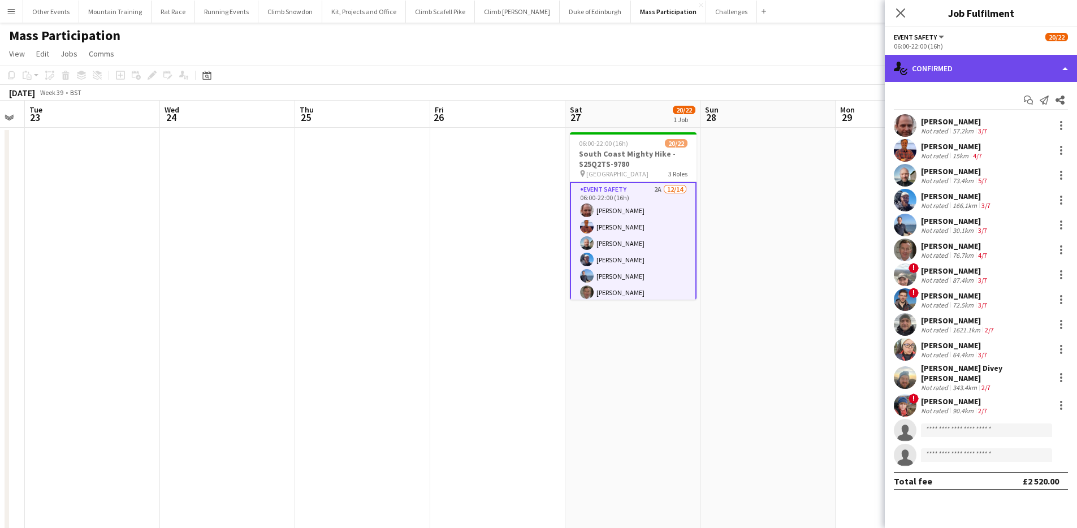
click at [983, 78] on div "single-neutral-actions-check-2 Confirmed" at bounding box center [981, 68] width 192 height 27
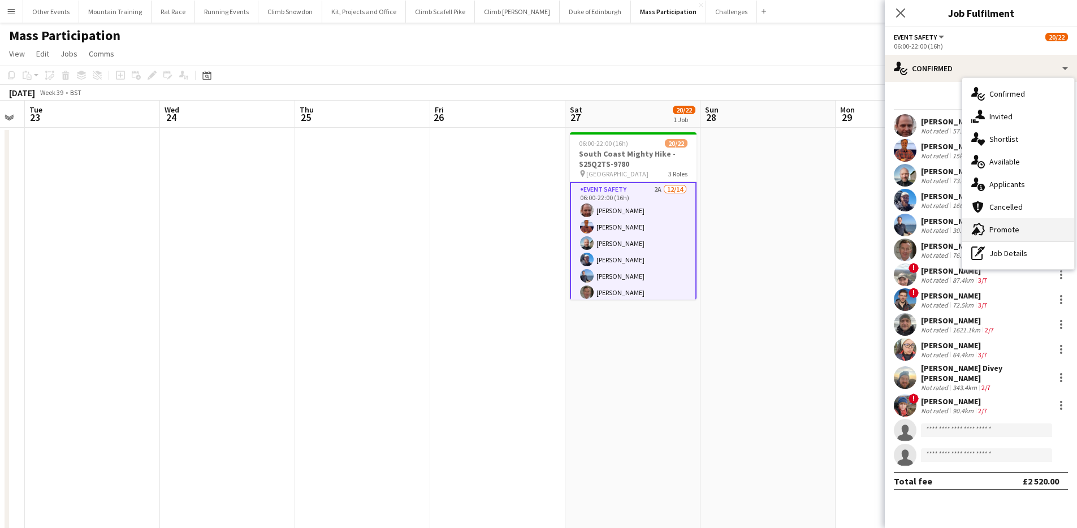
click at [1005, 228] on div "advertising-megaphone Promote" at bounding box center [1018, 229] width 112 height 23
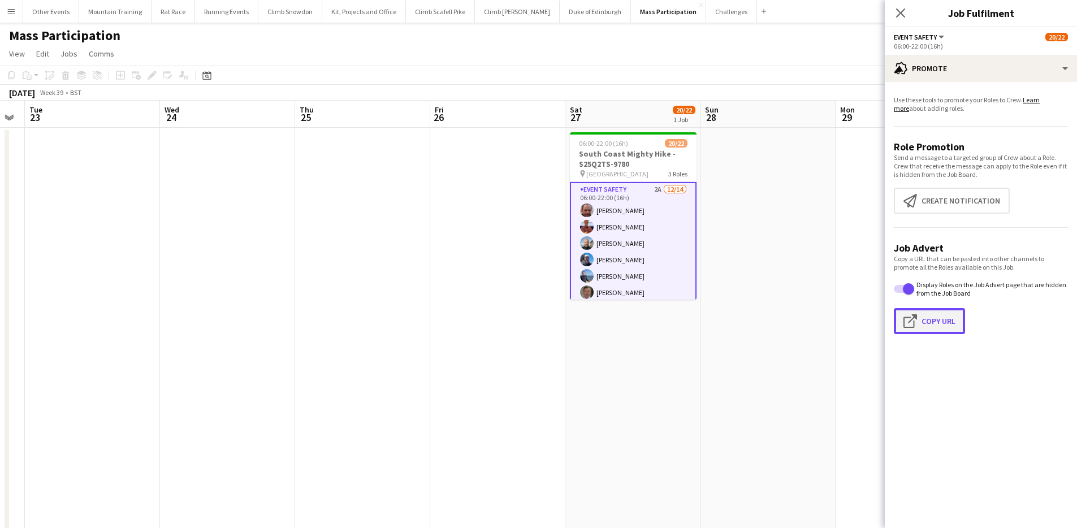
click at [946, 316] on button "Click to copy URL Copy Url" at bounding box center [929, 321] width 71 height 26
type textarea "**********"
